Goal: Information Seeking & Learning: Learn about a topic

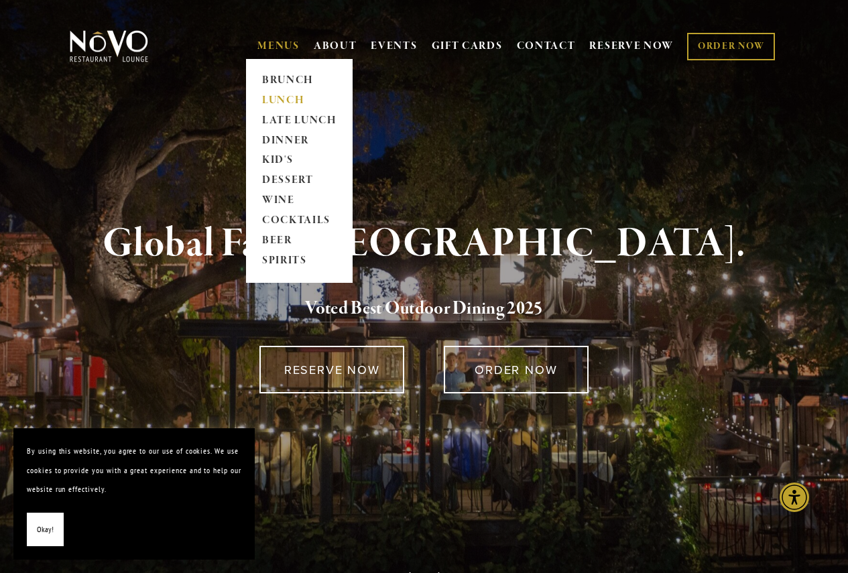
click at [269, 99] on link "LUNCH" at bounding box center [299, 100] width 84 height 20
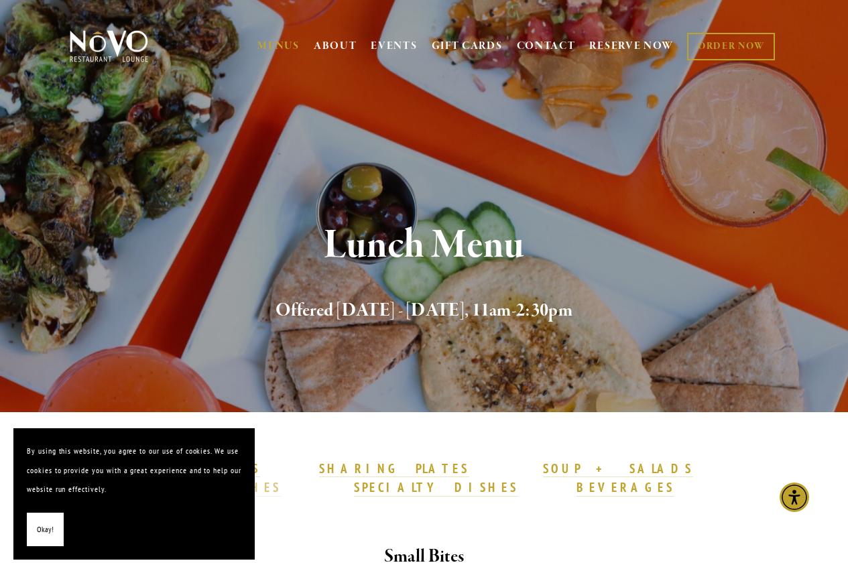
click at [281, 479] on strong "SANDWICHES" at bounding box center [227, 487] width 107 height 16
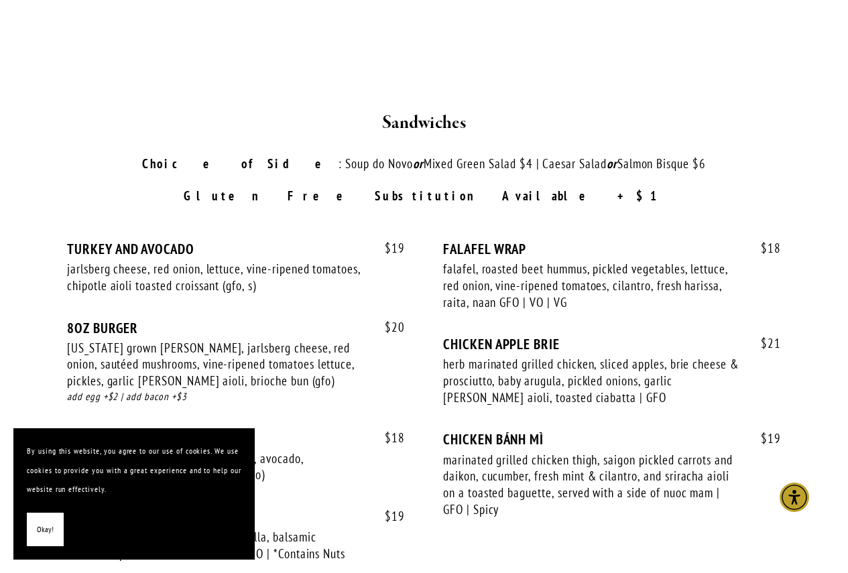
scroll to position [1972, 0]
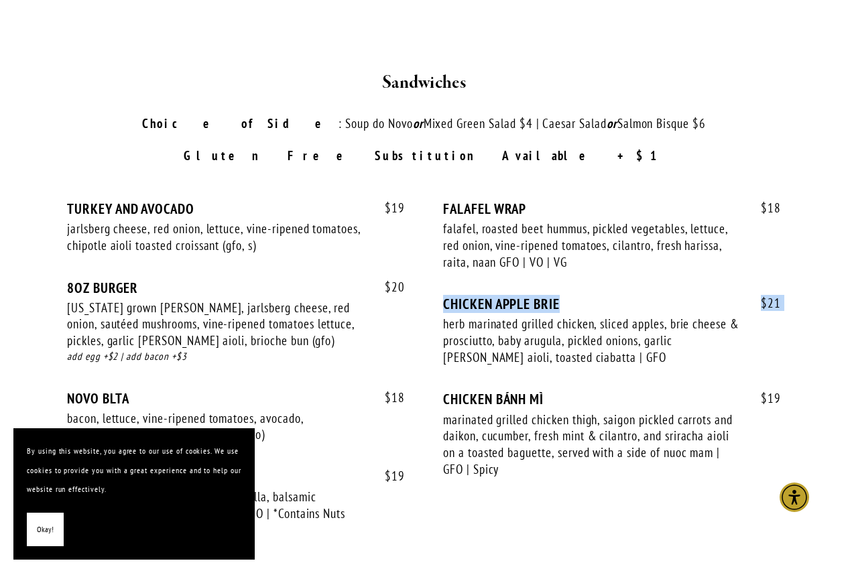
drag, startPoint x: 847, startPoint y: 297, endPoint x: 853, endPoint y: 265, distance: 32.0
click at [847, 265] on html "By using this website, you agree to our use of cookies. We use cookies to provi…" at bounding box center [424, 257] width 848 height 4459
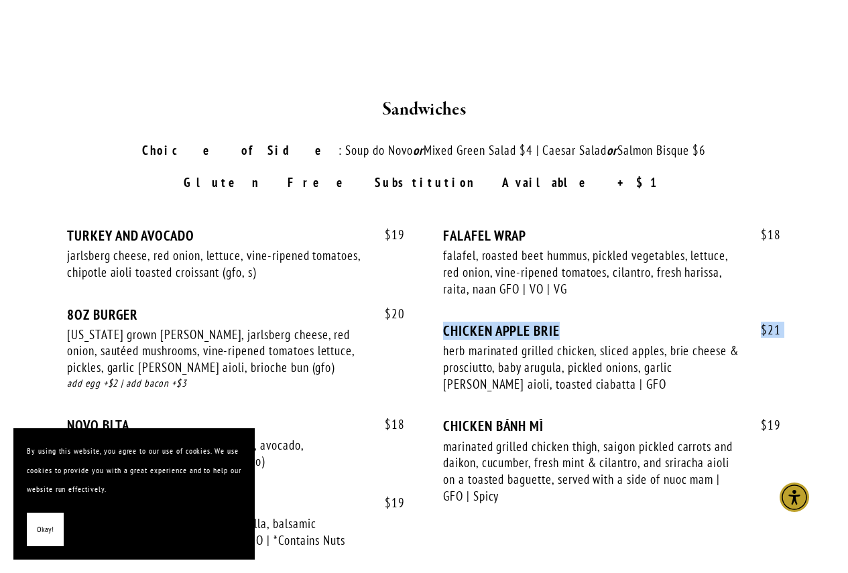
scroll to position [2009, 0]
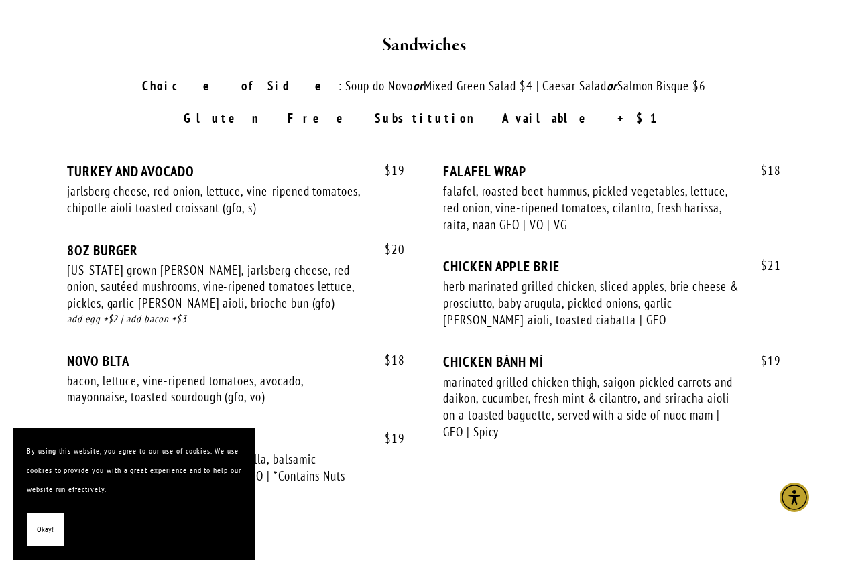
click at [371, 277] on div "$ 20 8OZ BURGER [US_STATE] grown [PERSON_NAME], jarlsberg cheese, red onion, sa…" at bounding box center [236, 297] width 338 height 111
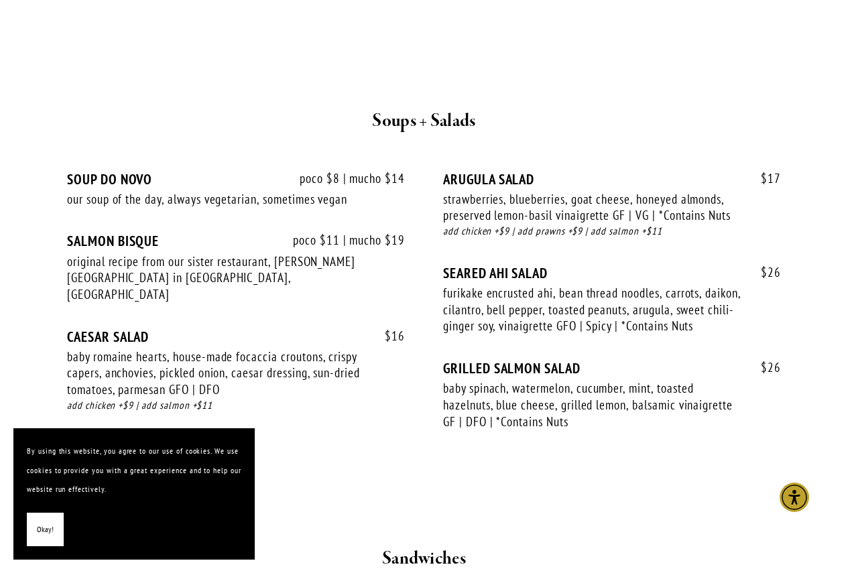
scroll to position [0, 0]
